Goal: Task Accomplishment & Management: Manage account settings

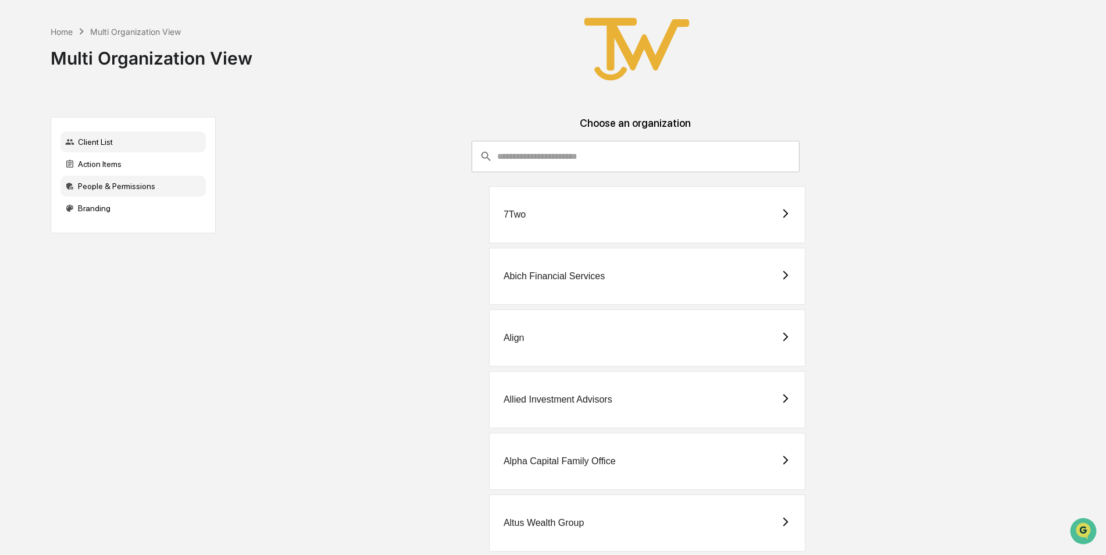
click at [94, 184] on div "People & Permissions" at bounding box center [133, 186] width 145 height 21
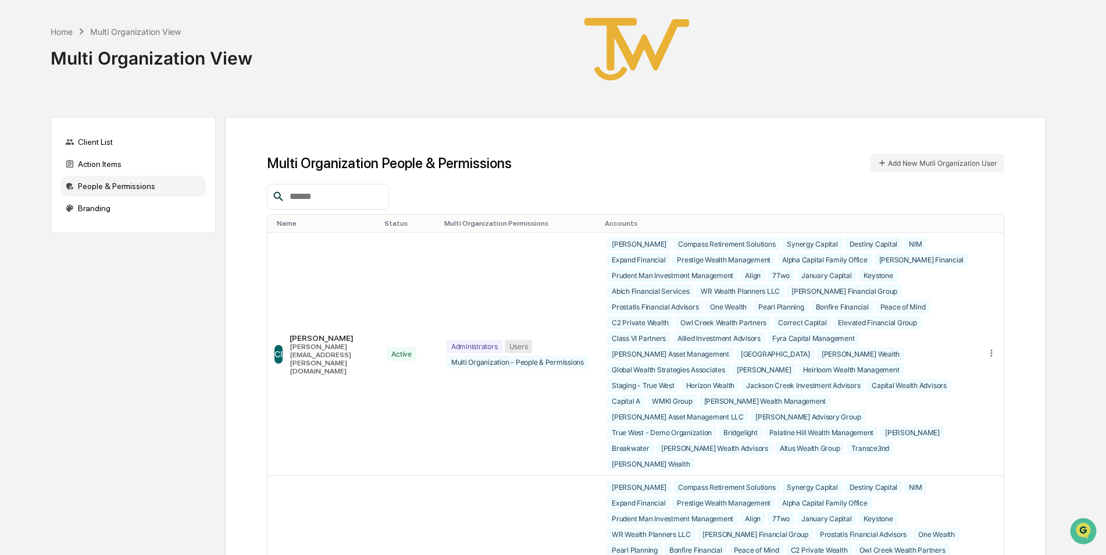
click at [316, 197] on input "text" at bounding box center [334, 196] width 99 height 15
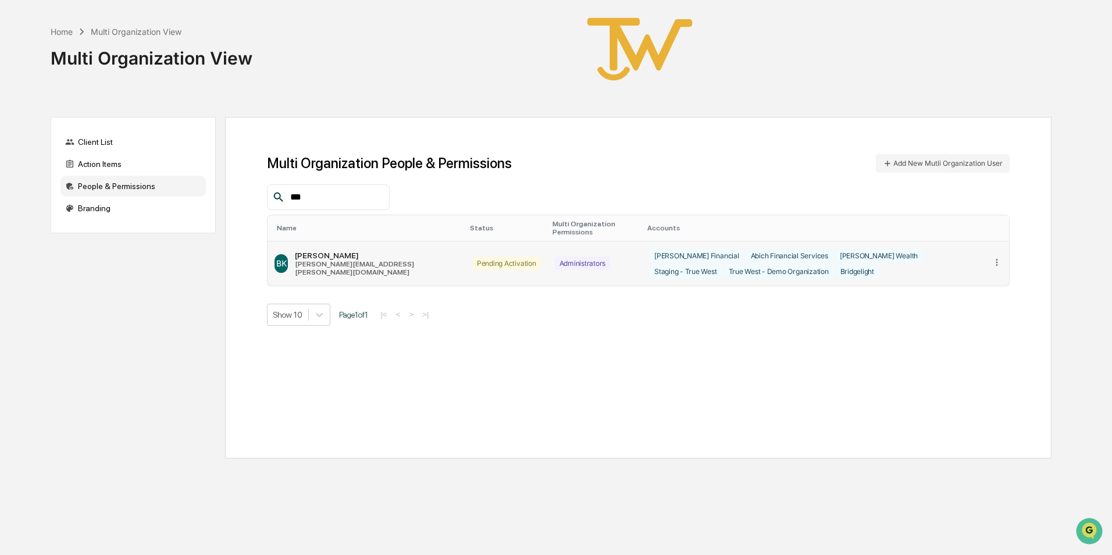
type input "***"
click at [998, 262] on icon at bounding box center [997, 262] width 11 height 11
click at [970, 275] on div "Edit Accounts" at bounding box center [952, 279] width 81 height 11
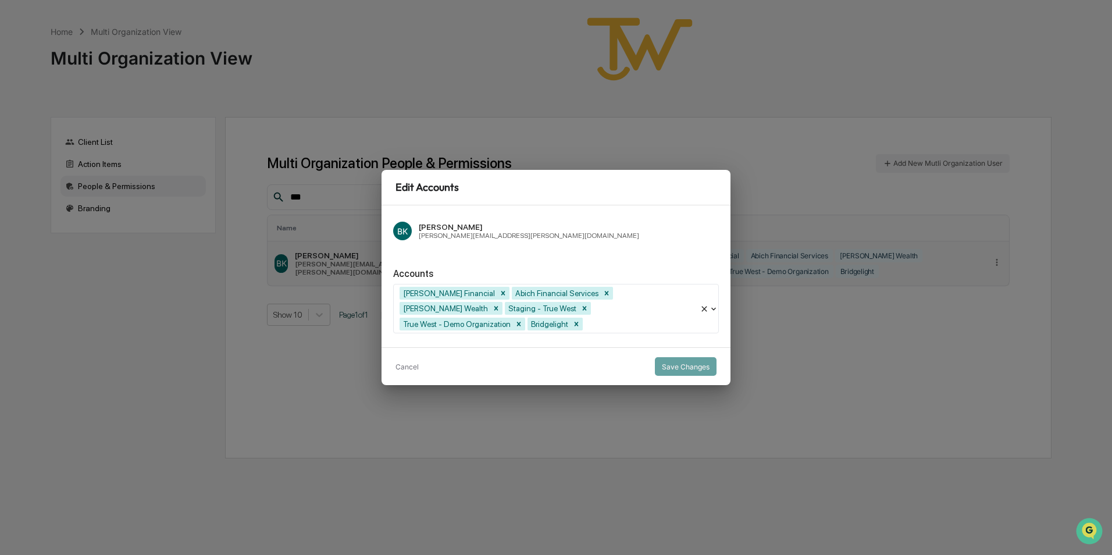
click at [679, 321] on div at bounding box center [639, 323] width 109 height 13
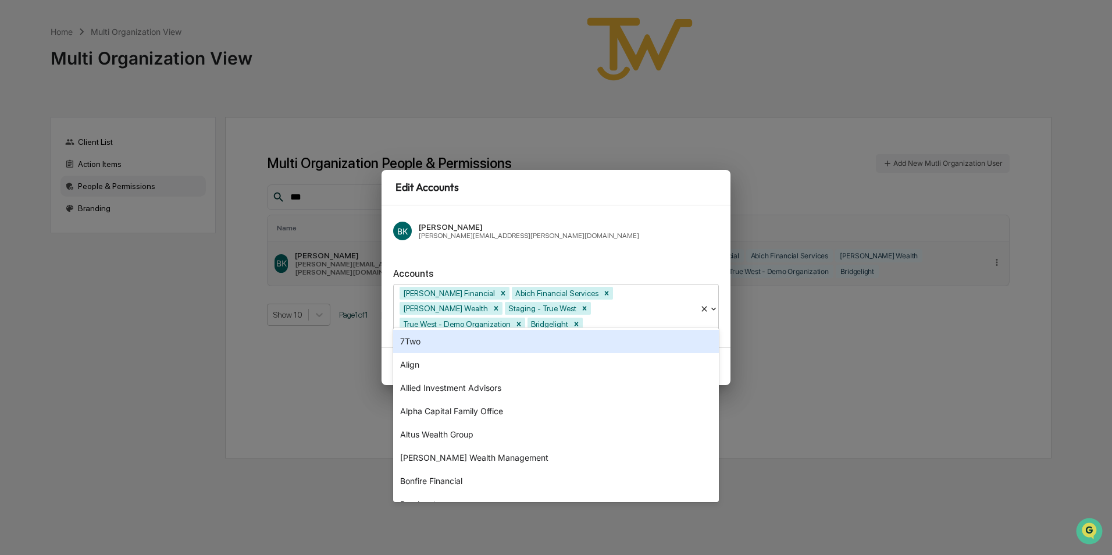
click at [455, 344] on div "7Two" at bounding box center [556, 341] width 326 height 23
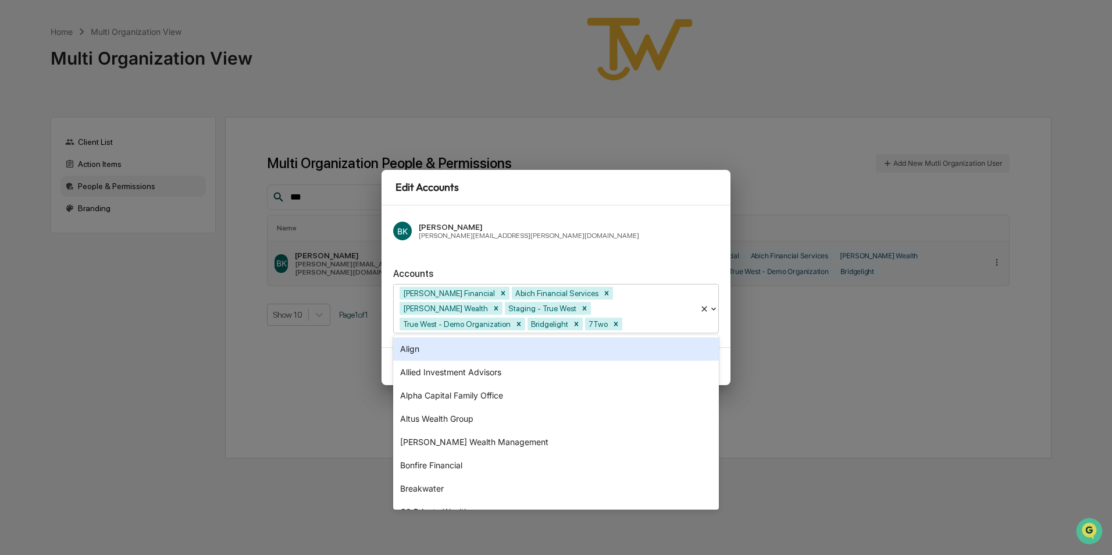
click at [436, 354] on div "Align" at bounding box center [556, 348] width 326 height 23
click at [436, 354] on div "Allied Investment Advisors" at bounding box center [556, 348] width 326 height 23
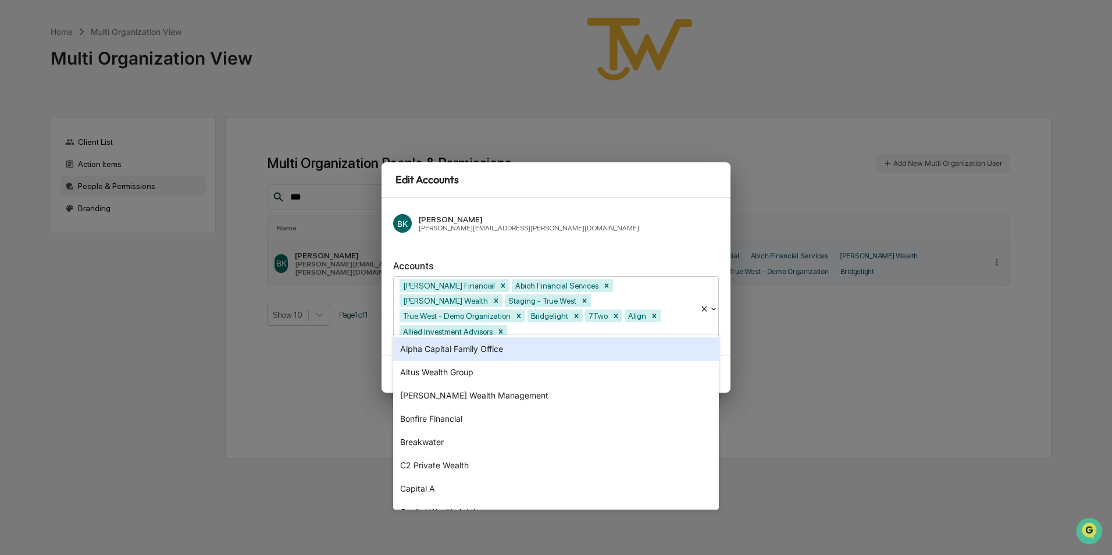
click at [436, 354] on div "Alpha Capital Family Office" at bounding box center [556, 348] width 326 height 23
click at [436, 354] on div "Altus Wealth Group" at bounding box center [556, 348] width 326 height 23
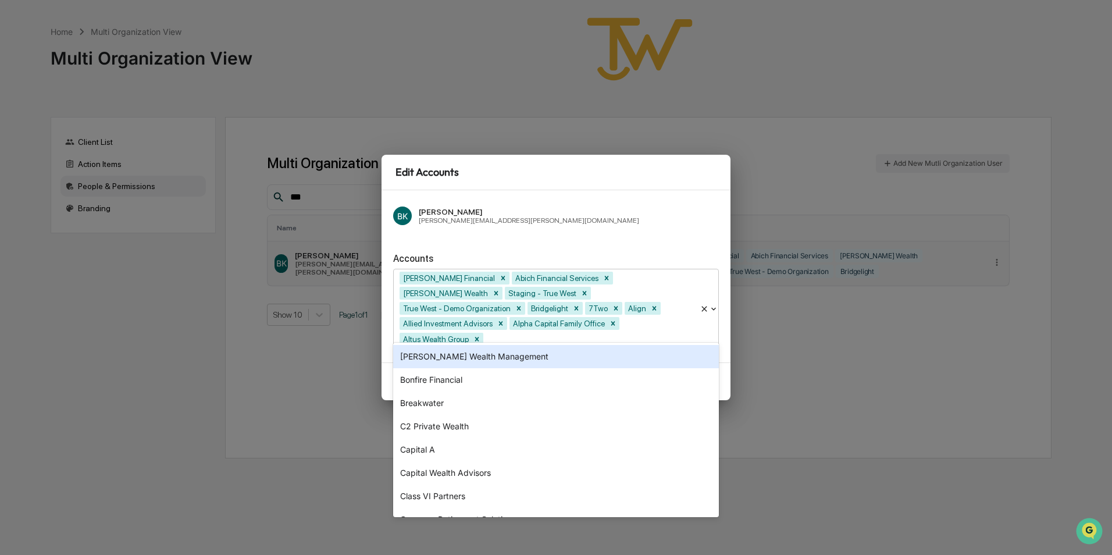
click at [436, 354] on div "[PERSON_NAME] Wealth Management" at bounding box center [556, 356] width 326 height 23
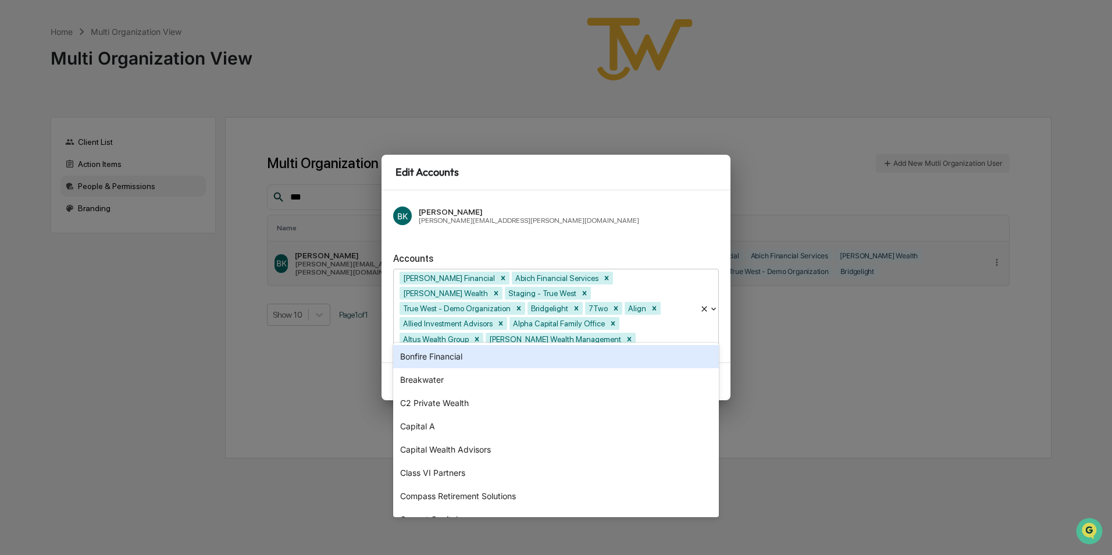
click at [436, 354] on div "Bonfire Financial" at bounding box center [556, 356] width 326 height 23
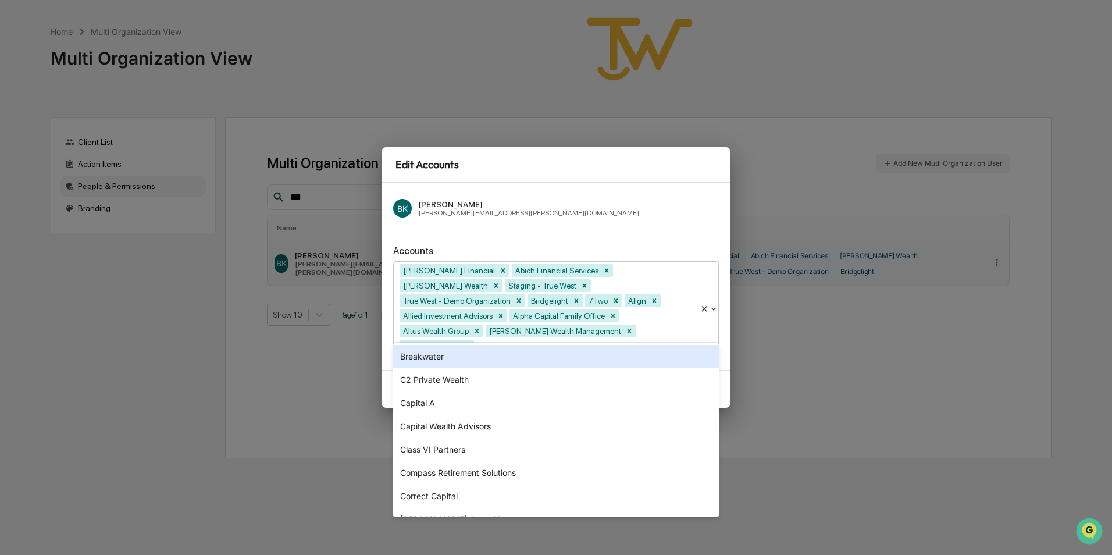
click at [436, 354] on div "Breakwater" at bounding box center [556, 356] width 326 height 23
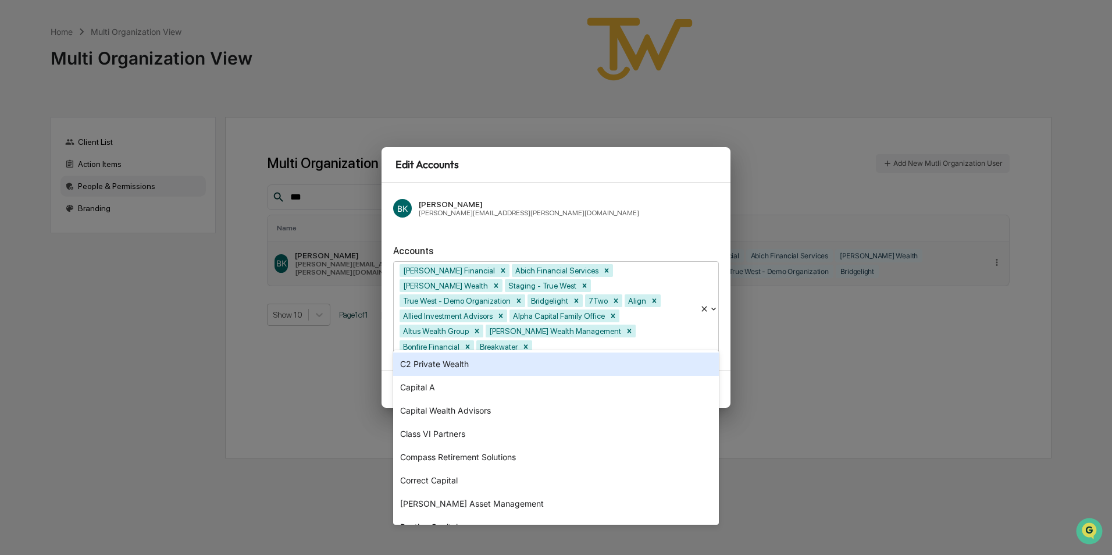
click at [436, 354] on div "C2 Private Wealth" at bounding box center [556, 364] width 326 height 23
click at [432, 364] on div "Capital A" at bounding box center [556, 364] width 326 height 23
click at [430, 369] on div "Capital Wealth Advisors" at bounding box center [556, 364] width 326 height 23
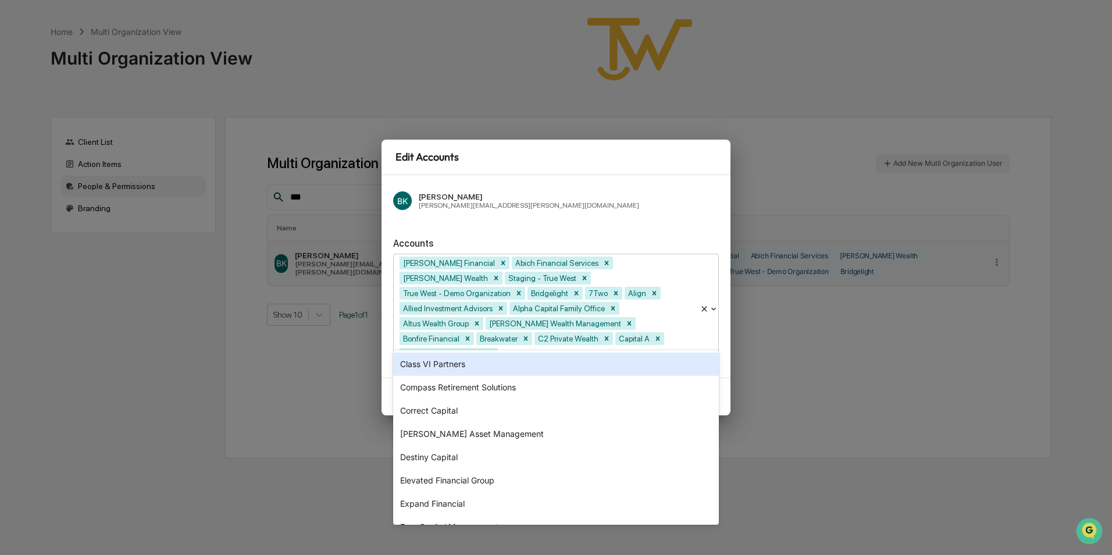
click at [429, 368] on div "Class VI Partners" at bounding box center [556, 364] width 326 height 23
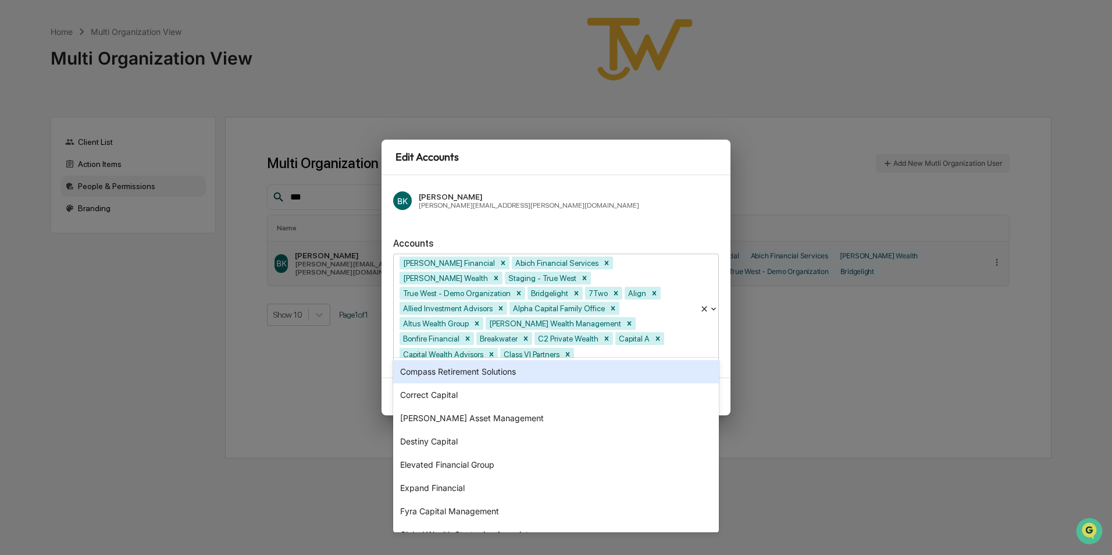
click at [429, 373] on div "Compass Retirement Solutions" at bounding box center [556, 371] width 326 height 23
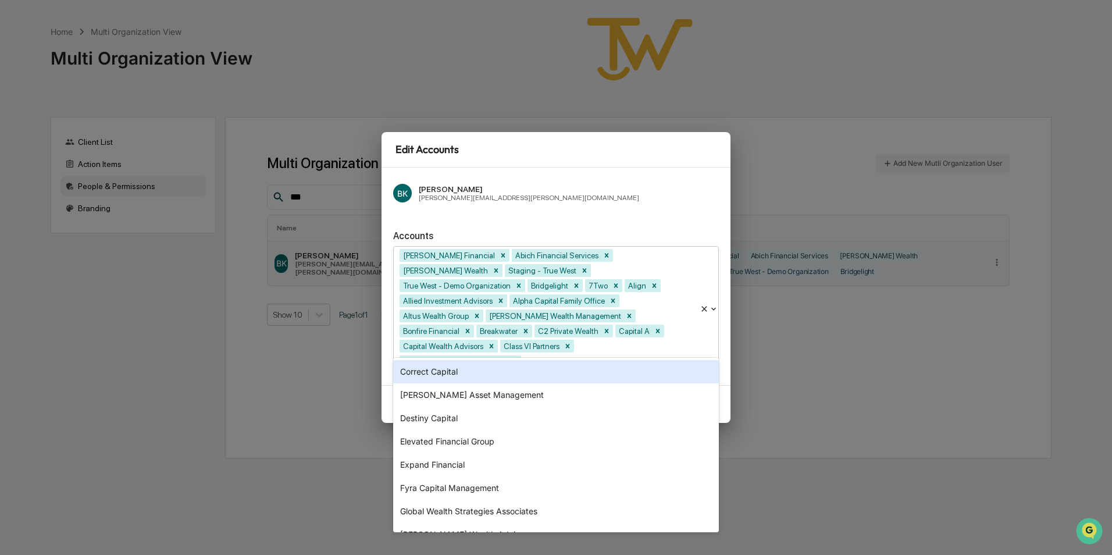
click at [427, 376] on div "Correct Capital" at bounding box center [556, 371] width 326 height 23
click at [427, 376] on div "[PERSON_NAME] Asset Management" at bounding box center [556, 371] width 326 height 23
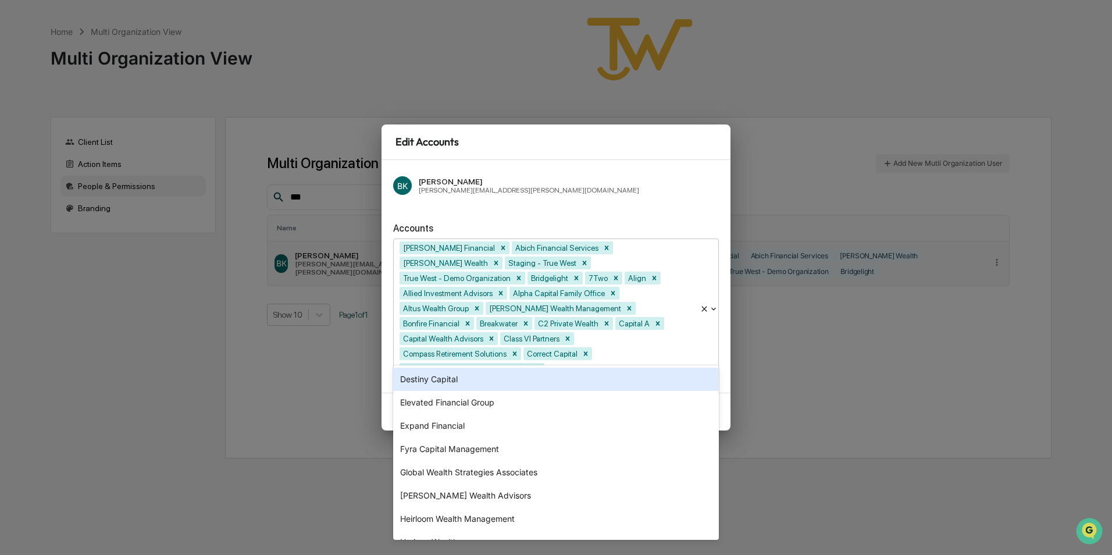
click at [427, 376] on div "Destiny Capital" at bounding box center [556, 379] width 326 height 23
click at [427, 376] on div "Elevated Financial Group" at bounding box center [556, 379] width 326 height 23
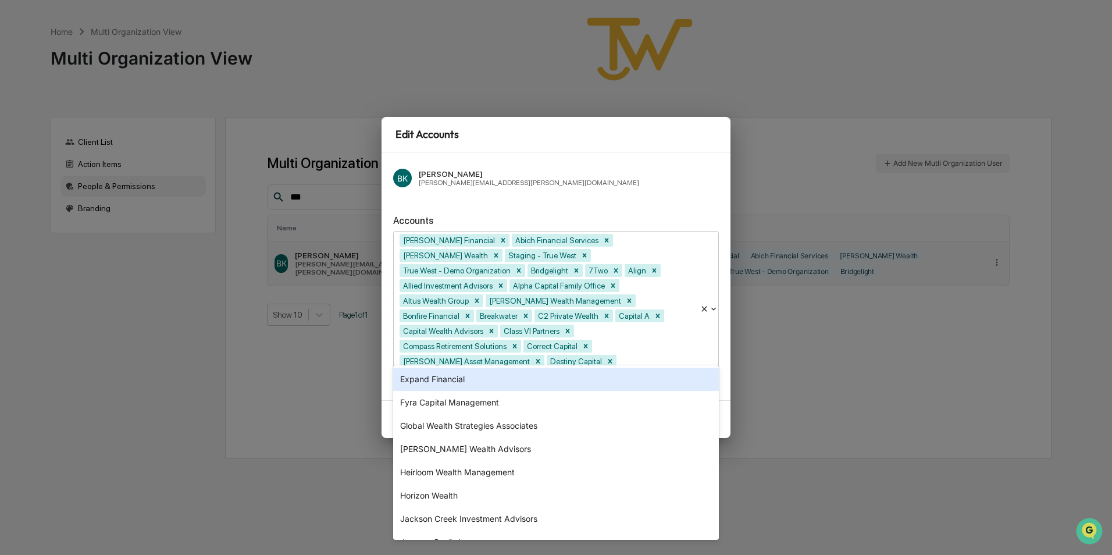
click at [427, 376] on div "Expand Financial" at bounding box center [556, 379] width 326 height 23
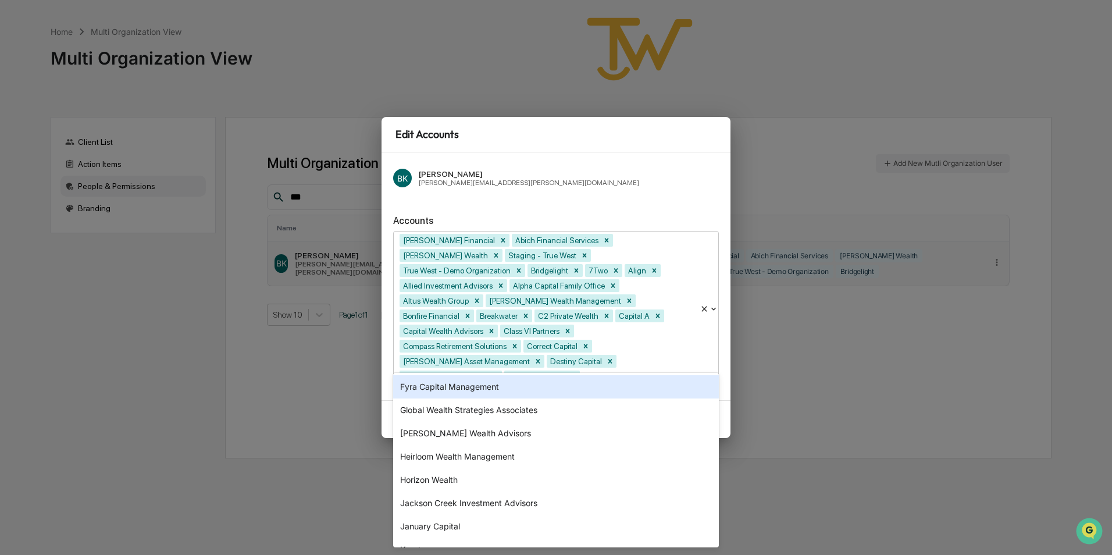
click at [427, 376] on div "Fyra Capital Management" at bounding box center [556, 386] width 326 height 23
click at [427, 379] on div "Global Wealth Strategies Associates" at bounding box center [556, 386] width 326 height 23
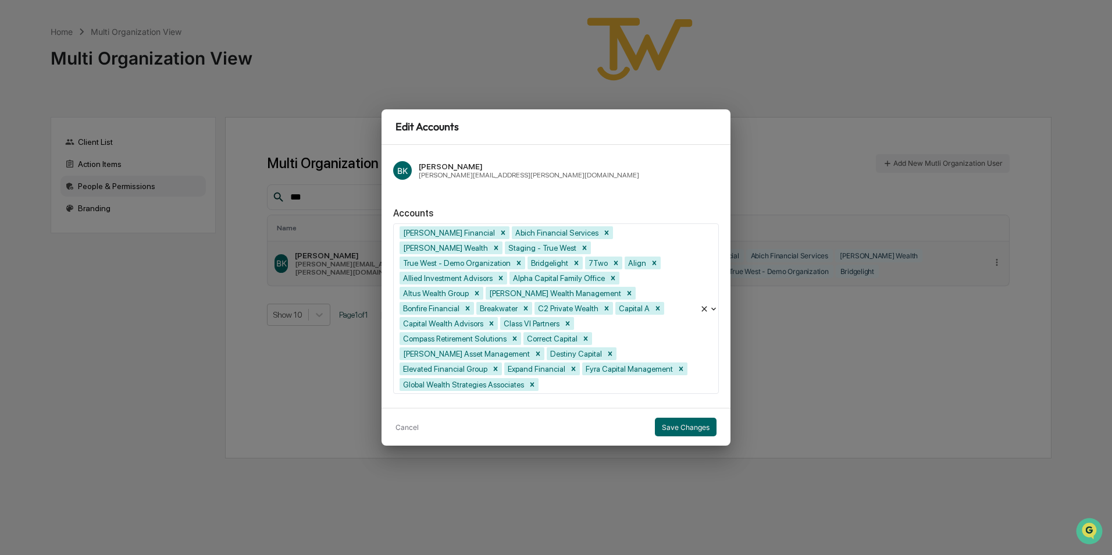
click at [427, 379] on div "BK [PERSON_NAME] [PERSON_NAME][EMAIL_ADDRESS][PERSON_NAME][DOMAIN_NAME] Account…" at bounding box center [556, 276] width 349 height 263
click at [542, 378] on div at bounding box center [617, 384] width 153 height 13
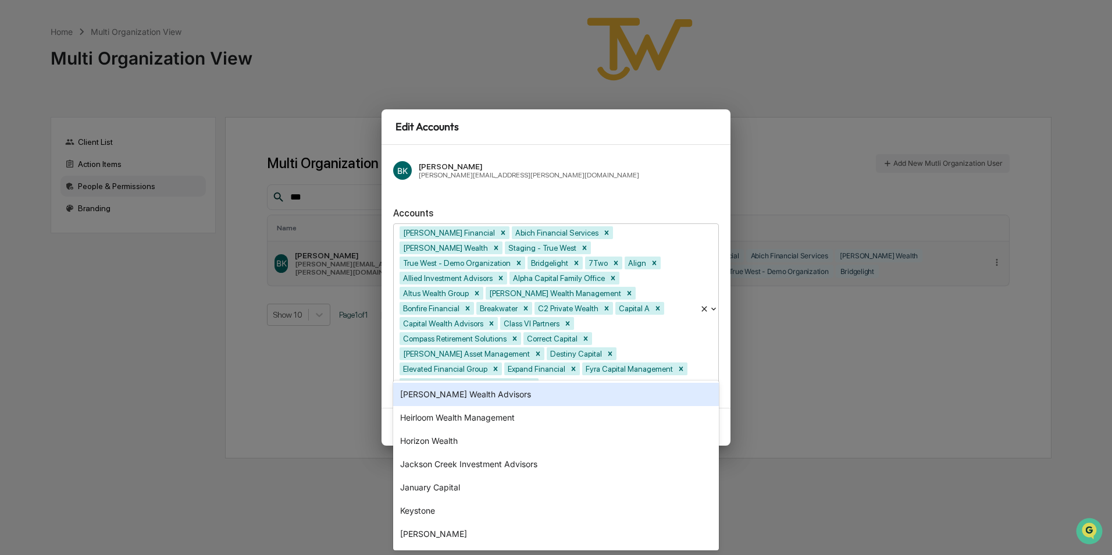
click at [444, 397] on div "[PERSON_NAME] Wealth Advisors" at bounding box center [556, 394] width 326 height 23
click at [444, 397] on div "Heirloom Wealth Management" at bounding box center [556, 394] width 326 height 23
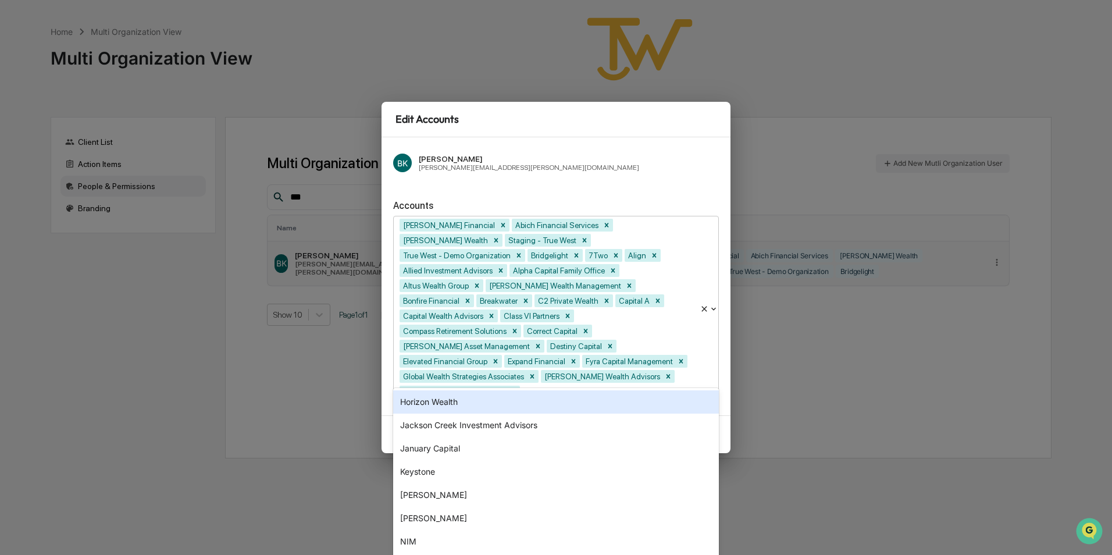
click at [444, 397] on div "Horizon Wealth" at bounding box center [556, 401] width 326 height 23
click at [444, 397] on div "Jackson Creek Investment Advisors" at bounding box center [556, 401] width 326 height 23
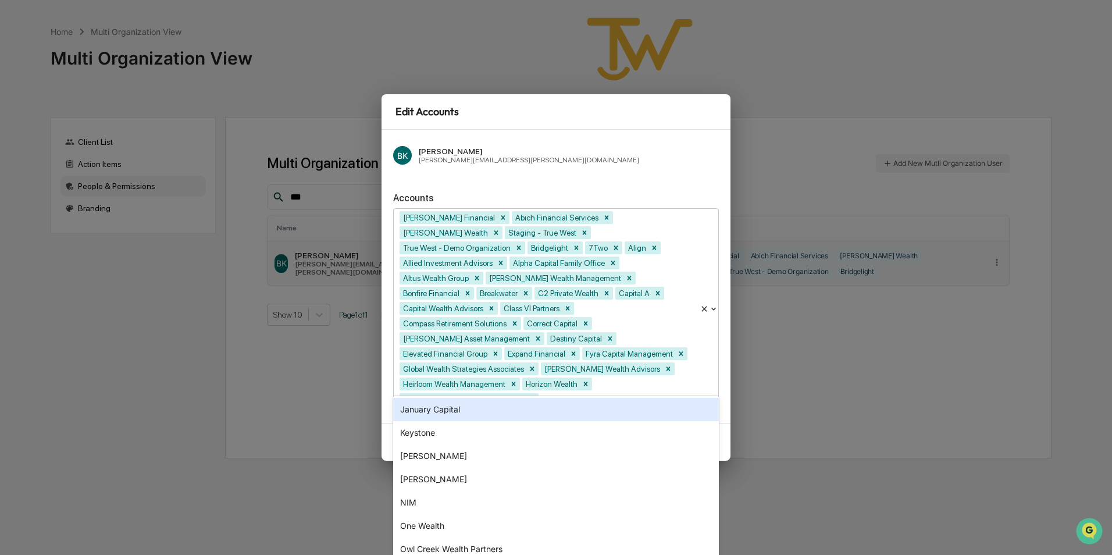
click at [445, 402] on div "January Capital" at bounding box center [556, 409] width 326 height 23
click at [440, 409] on div "Keystone" at bounding box center [556, 409] width 326 height 23
click at [440, 409] on div "[PERSON_NAME]" at bounding box center [556, 409] width 326 height 23
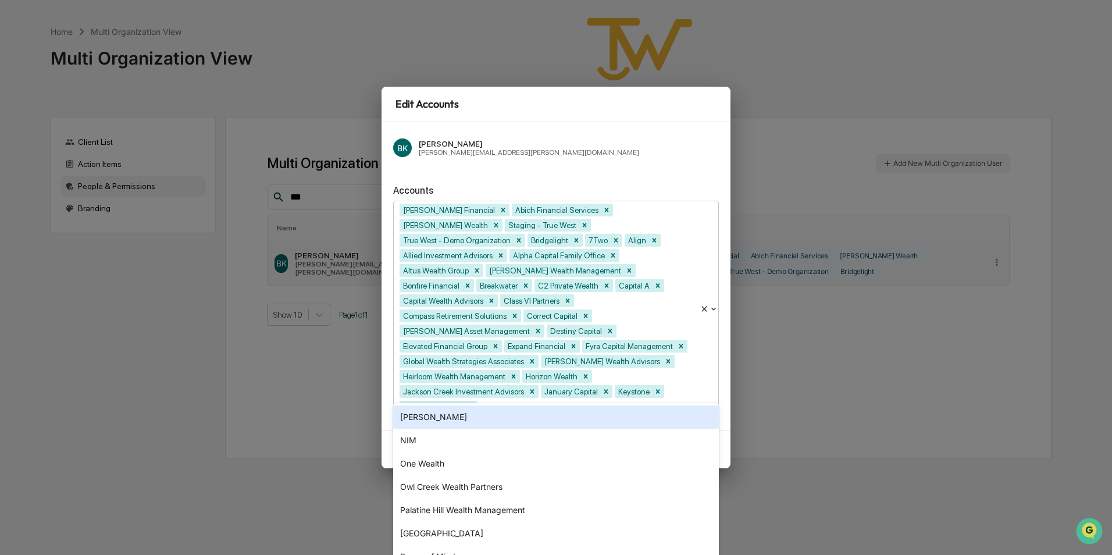
click at [440, 409] on div "[PERSON_NAME]" at bounding box center [556, 416] width 326 height 23
click at [440, 409] on div "NIM" at bounding box center [556, 416] width 326 height 23
click at [440, 409] on div "One Wealth" at bounding box center [556, 416] width 326 height 23
click at [440, 409] on div "Owl Creek Wealth Partners" at bounding box center [556, 416] width 326 height 23
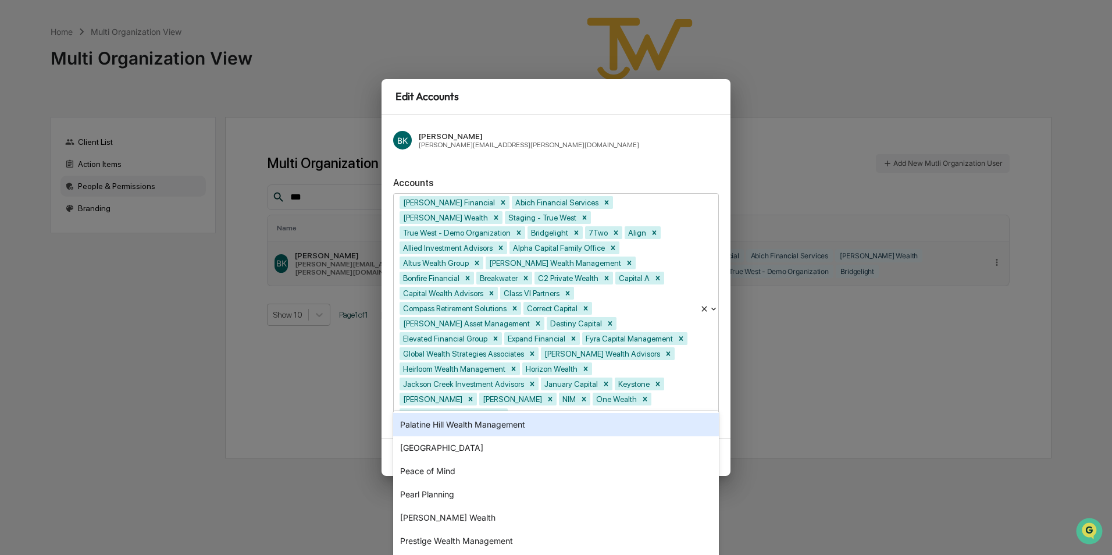
click at [439, 419] on div "Palatine Hill Wealth Management" at bounding box center [556, 424] width 326 height 23
click at [438, 422] on div "[GEOGRAPHIC_DATA]" at bounding box center [556, 424] width 326 height 23
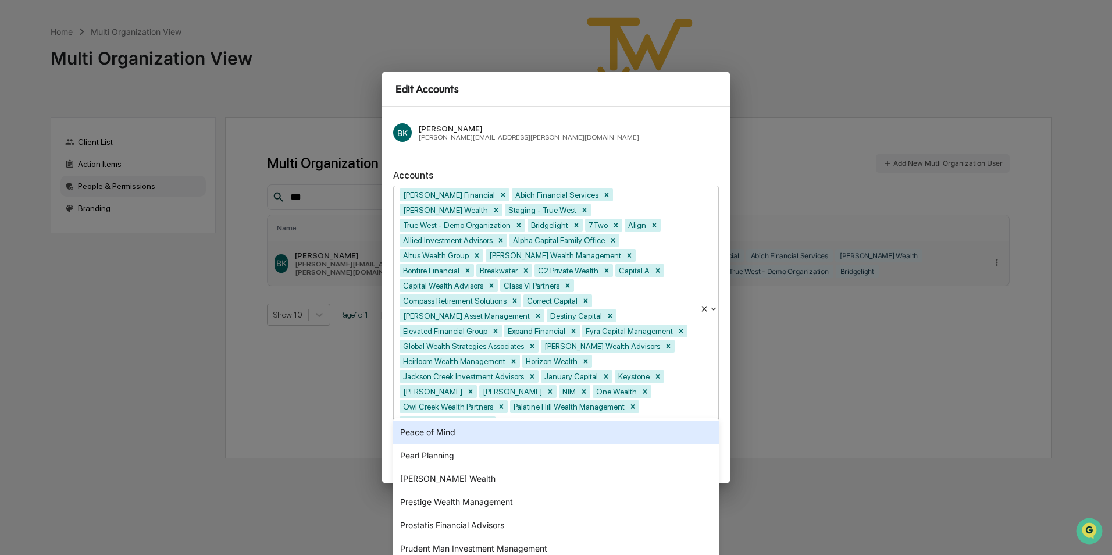
click at [437, 426] on div "Peace of Mind" at bounding box center [556, 432] width 326 height 23
click at [437, 426] on div "Pearl Planning" at bounding box center [556, 432] width 326 height 23
click at [436, 433] on div "[PERSON_NAME] Wealth" at bounding box center [556, 432] width 326 height 23
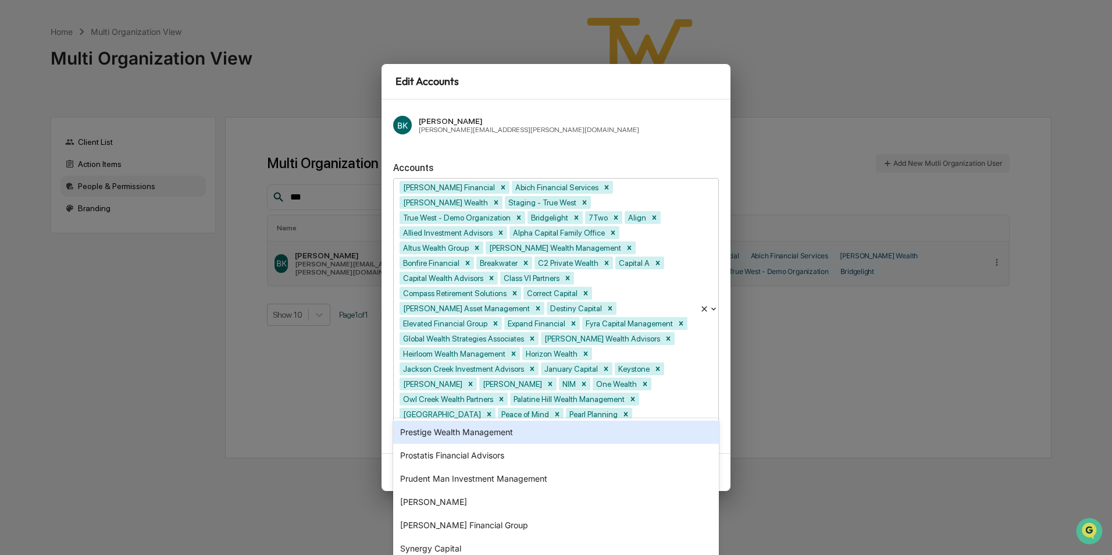
click at [437, 436] on div "Prestige Wealth Management" at bounding box center [556, 432] width 326 height 23
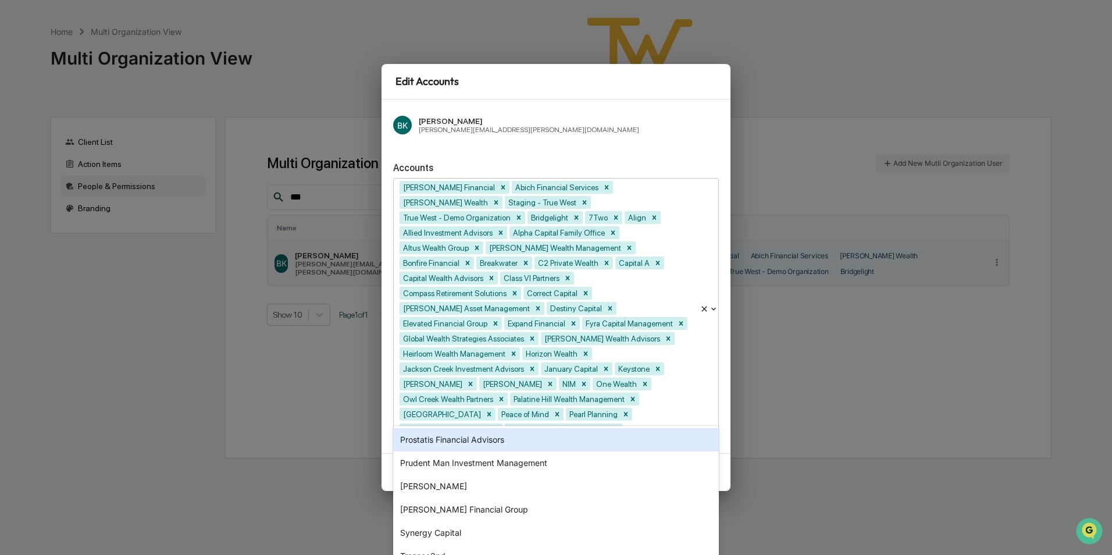
click at [437, 436] on div "Prostatis Financial Advisors" at bounding box center [556, 439] width 326 height 23
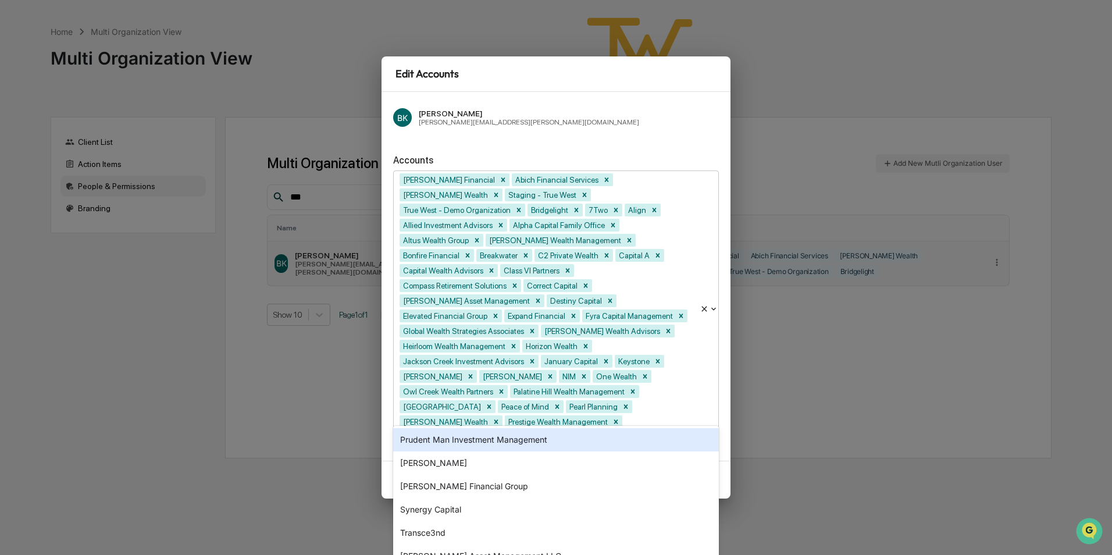
click at [437, 436] on div "Prudent Man Investment Management" at bounding box center [556, 439] width 326 height 23
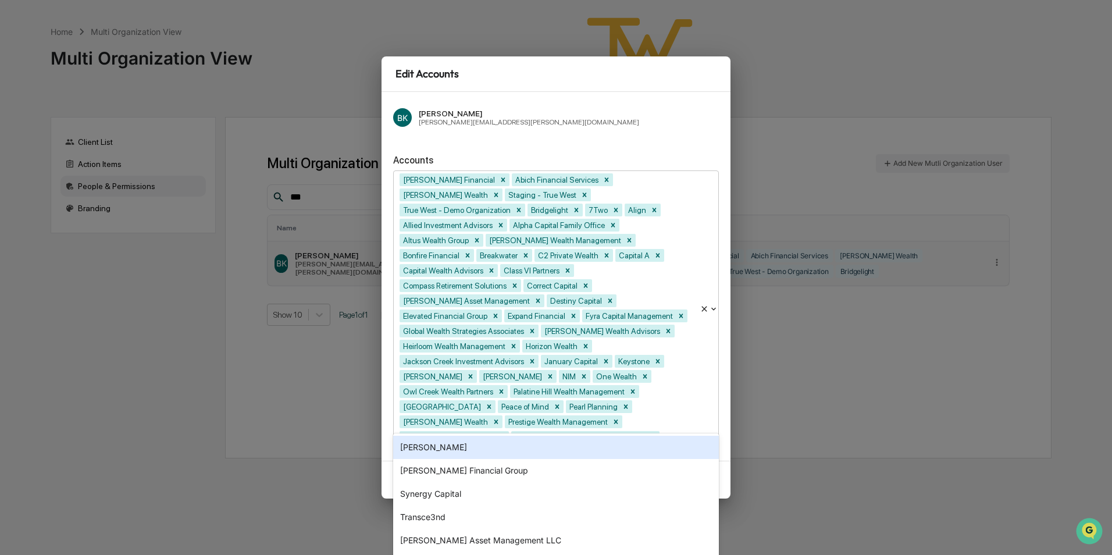
click at [437, 437] on div "[PERSON_NAME]" at bounding box center [556, 447] width 326 height 23
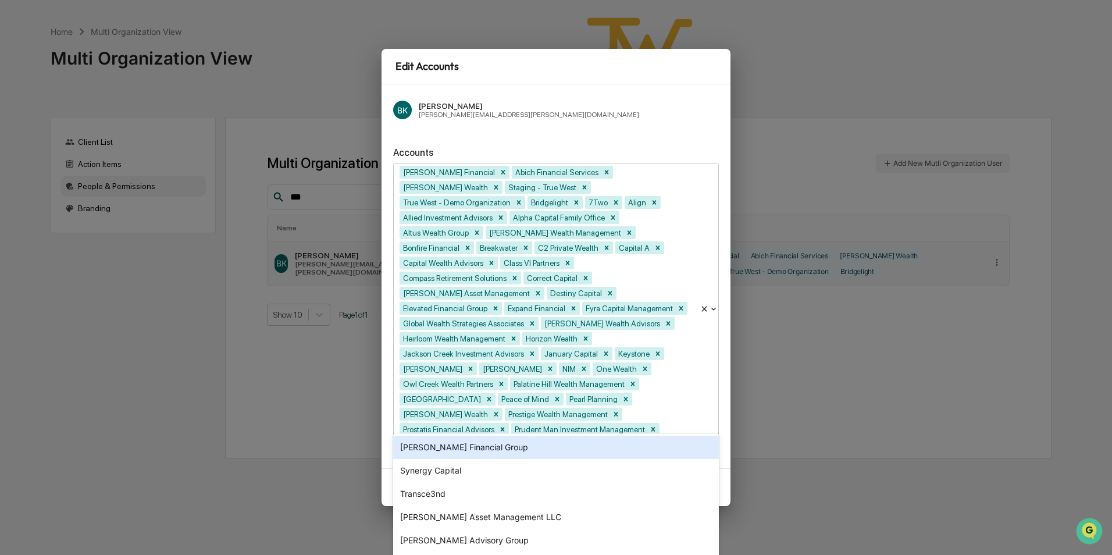
click at [437, 437] on div "[PERSON_NAME] Financial Group" at bounding box center [556, 447] width 326 height 23
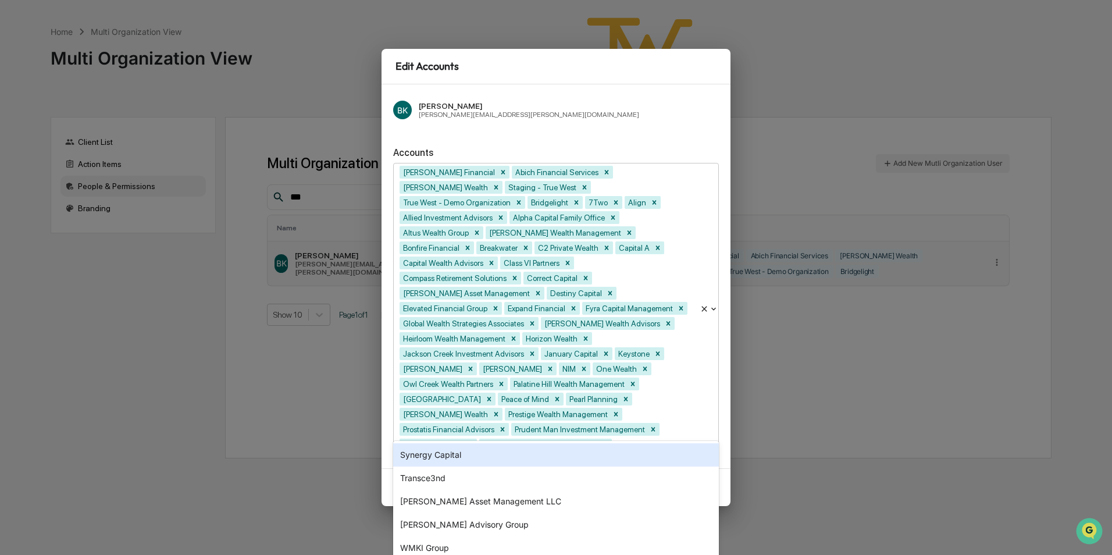
click at [435, 450] on div "Synergy Capital" at bounding box center [556, 454] width 326 height 23
click at [436, 460] on div "Transce3nd" at bounding box center [556, 454] width 326 height 23
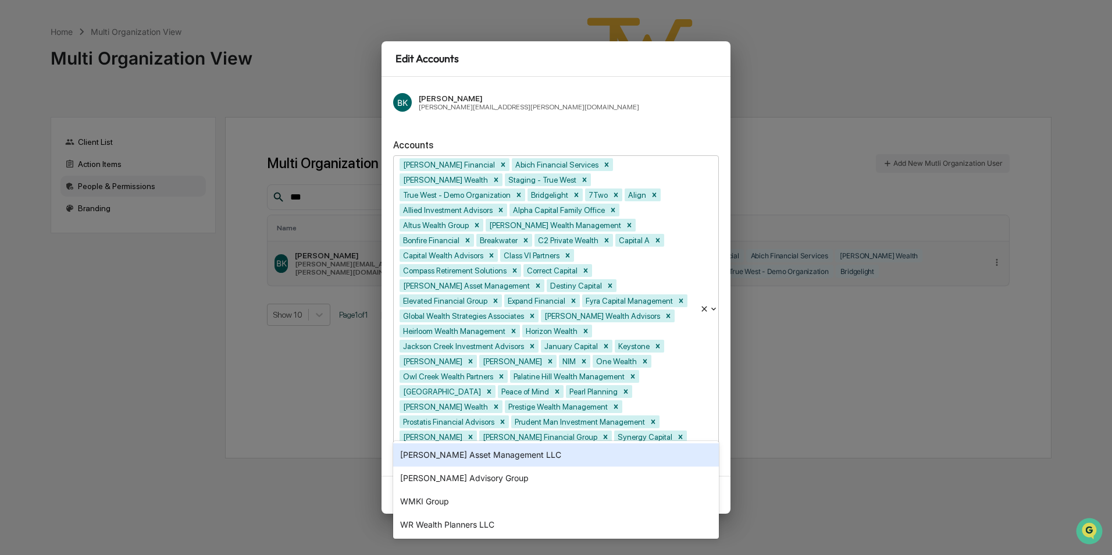
click at [436, 463] on div "[PERSON_NAME] Asset Management LLC" at bounding box center [556, 454] width 326 height 23
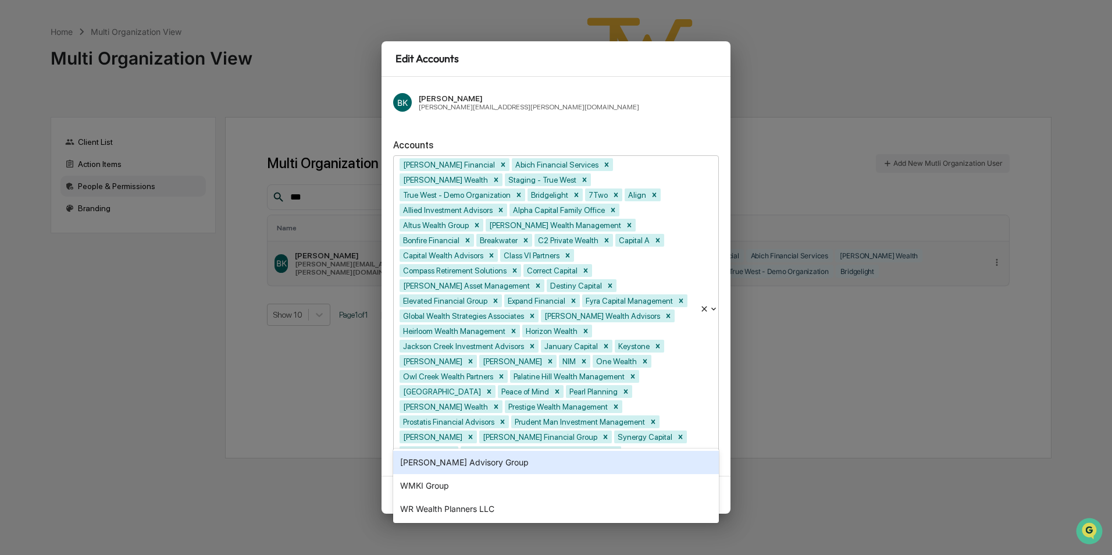
click at [436, 463] on div "[PERSON_NAME] Advisory Group" at bounding box center [556, 462] width 326 height 23
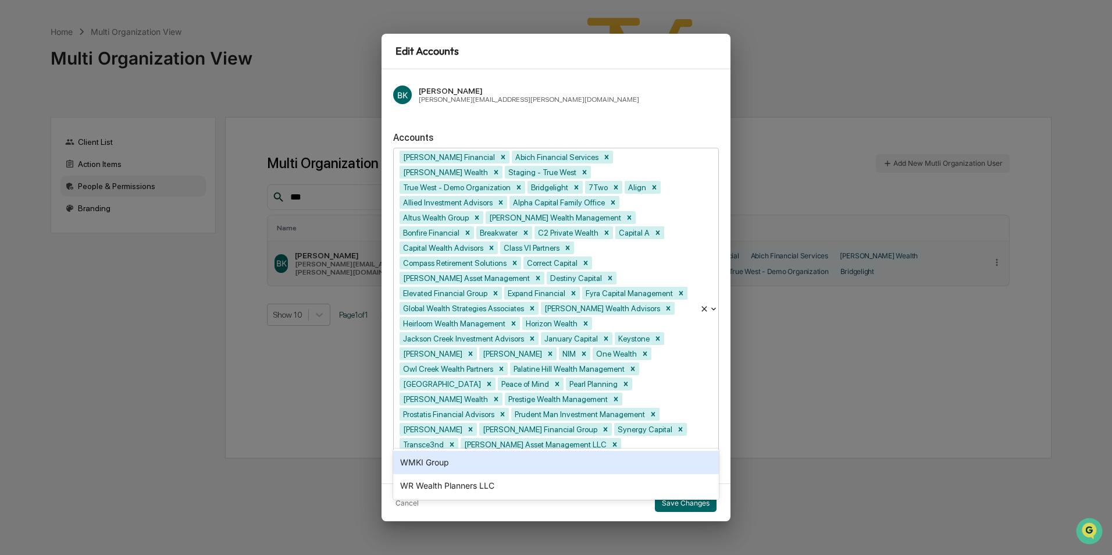
click at [436, 465] on div "WMKI Group" at bounding box center [556, 462] width 326 height 23
click at [604, 488] on div "Cancel Save Changes" at bounding box center [556, 502] width 349 height 38
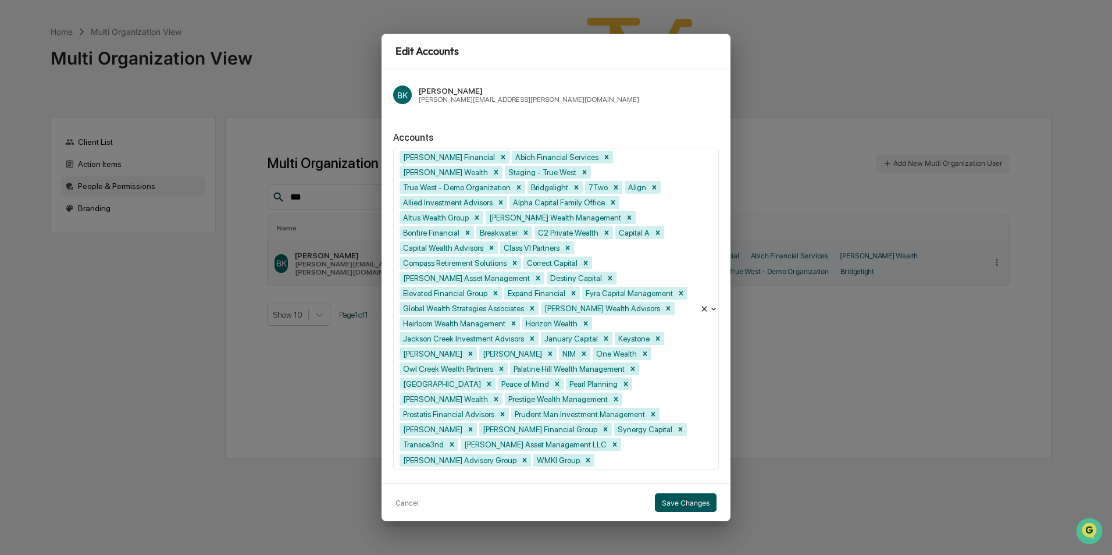
click at [666, 493] on button "Save Changes" at bounding box center [686, 502] width 62 height 19
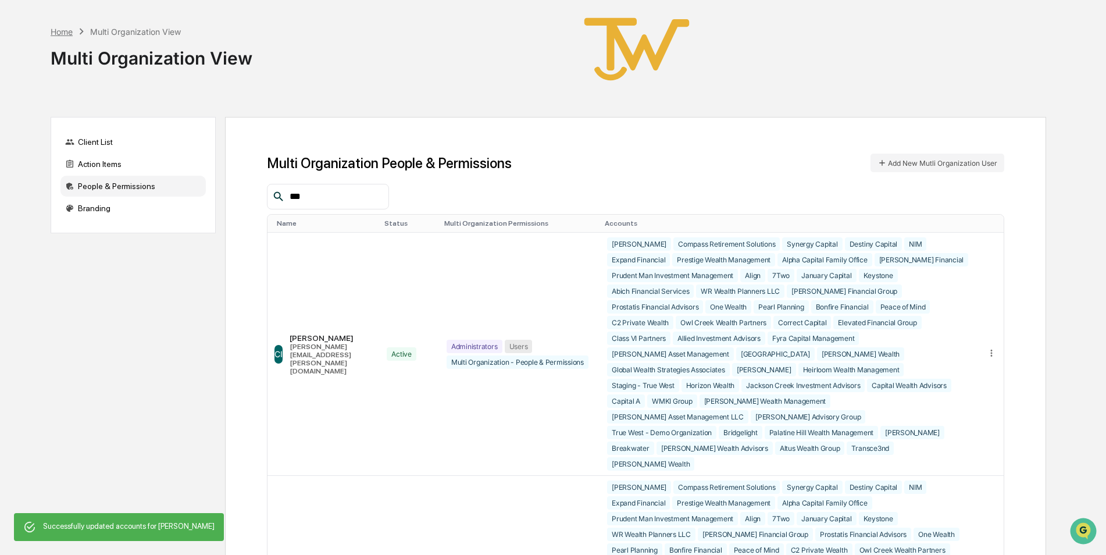
click at [58, 28] on div "Home" at bounding box center [62, 32] width 22 height 10
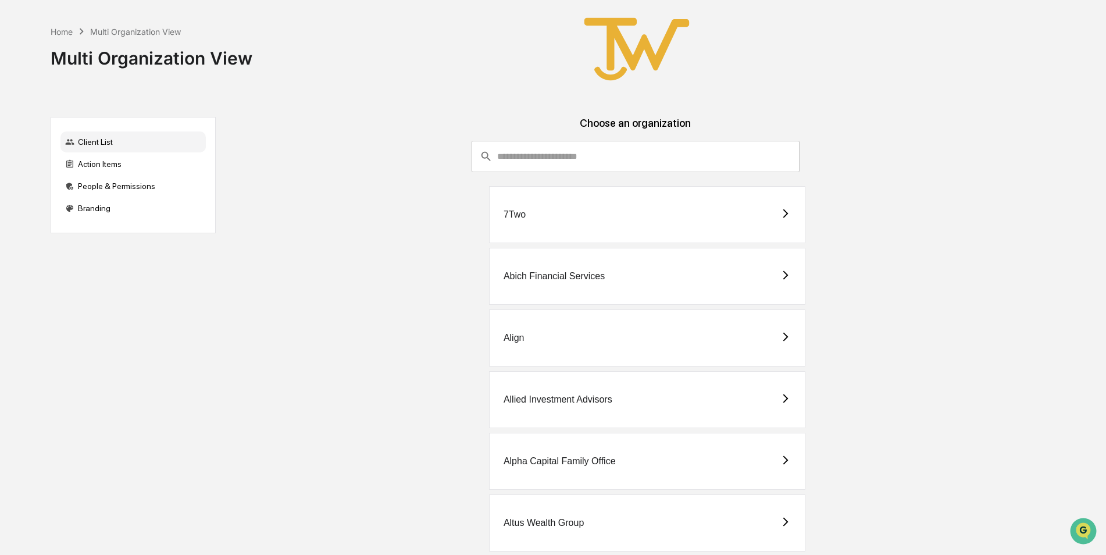
click at [536, 229] on div "7Two" at bounding box center [647, 214] width 316 height 57
